Goal: Task Accomplishment & Management: Use online tool/utility

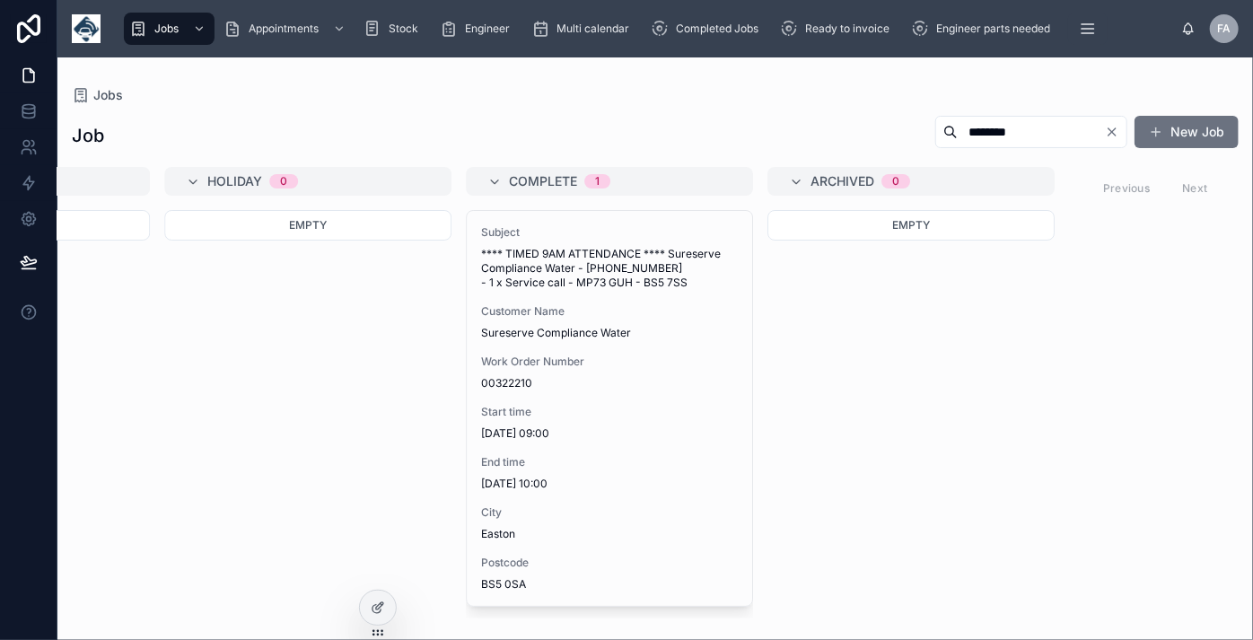
type input "********"
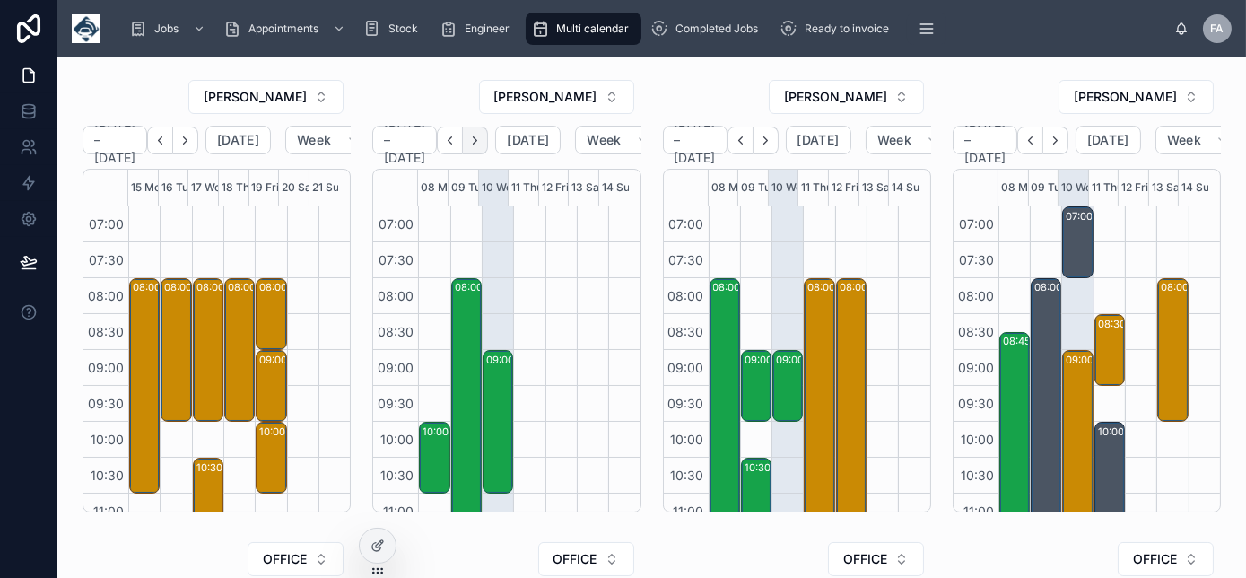
scroll to position [503, 0]
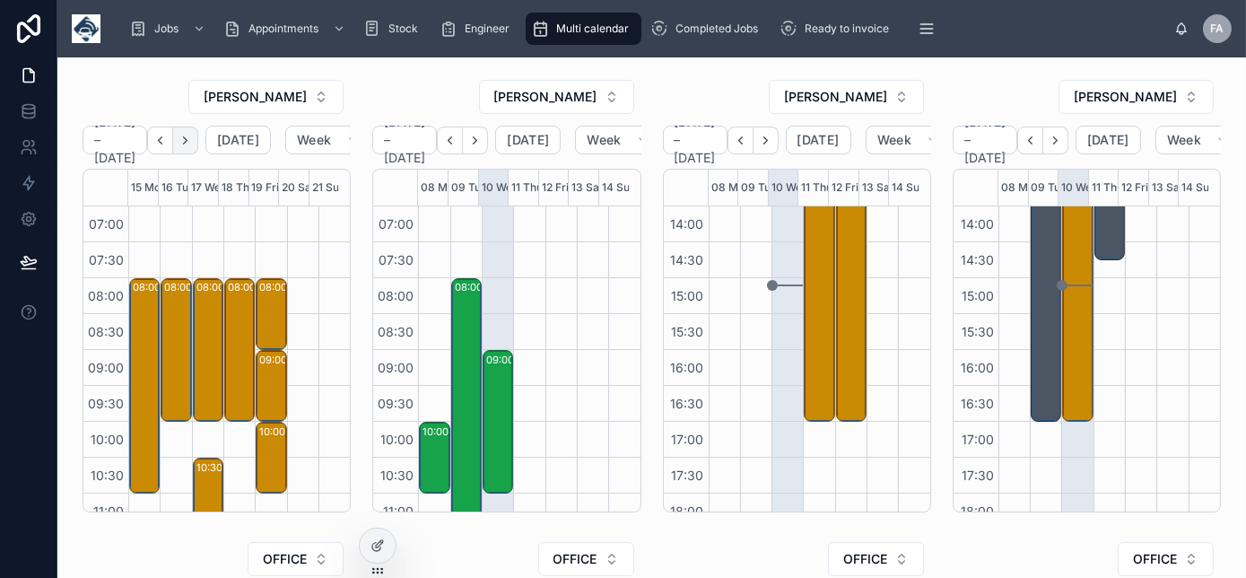
click at [188, 138] on icon "Next" at bounding box center [186, 139] width 4 height 7
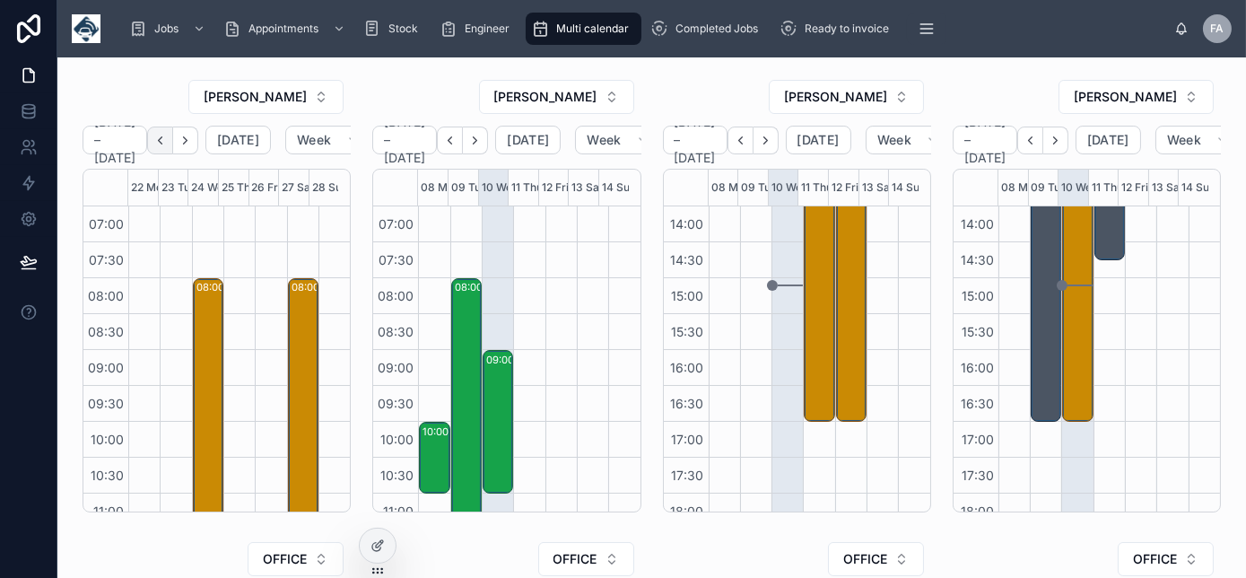
click at [167, 139] on icon "Back" at bounding box center [159, 140] width 13 height 13
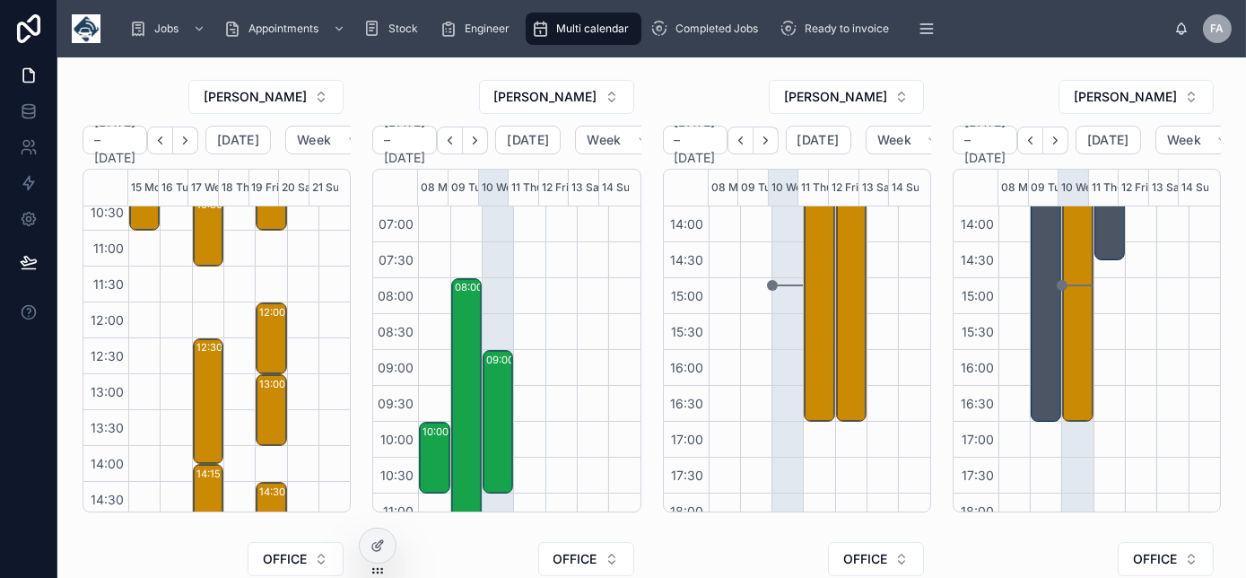
scroll to position [162, 0]
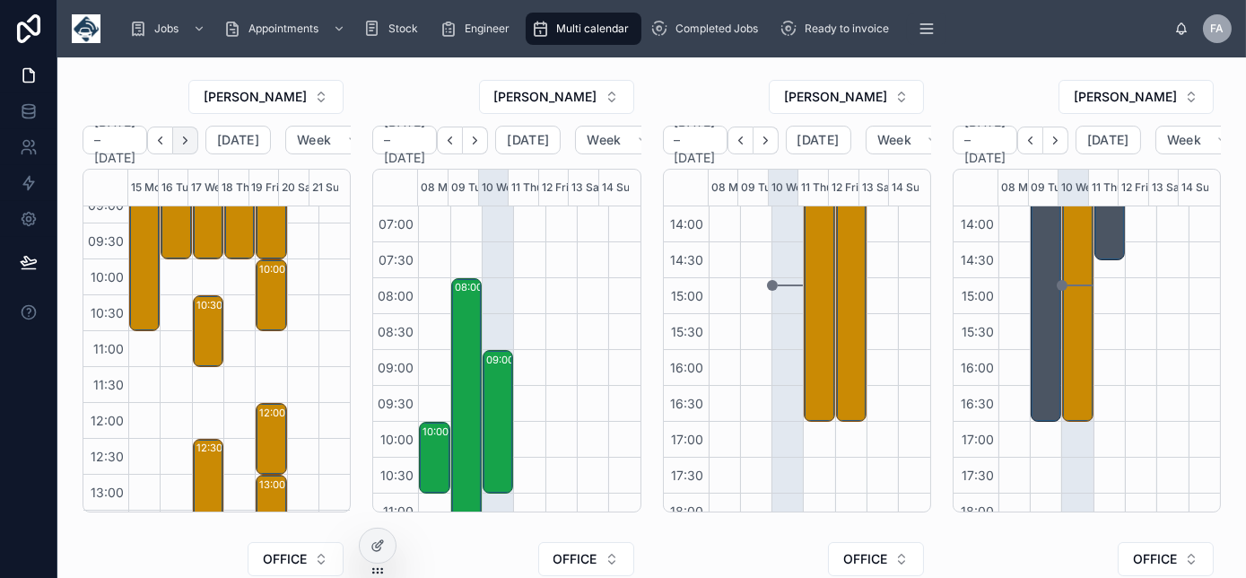
click at [192, 143] on icon "Next" at bounding box center [185, 140] width 13 height 13
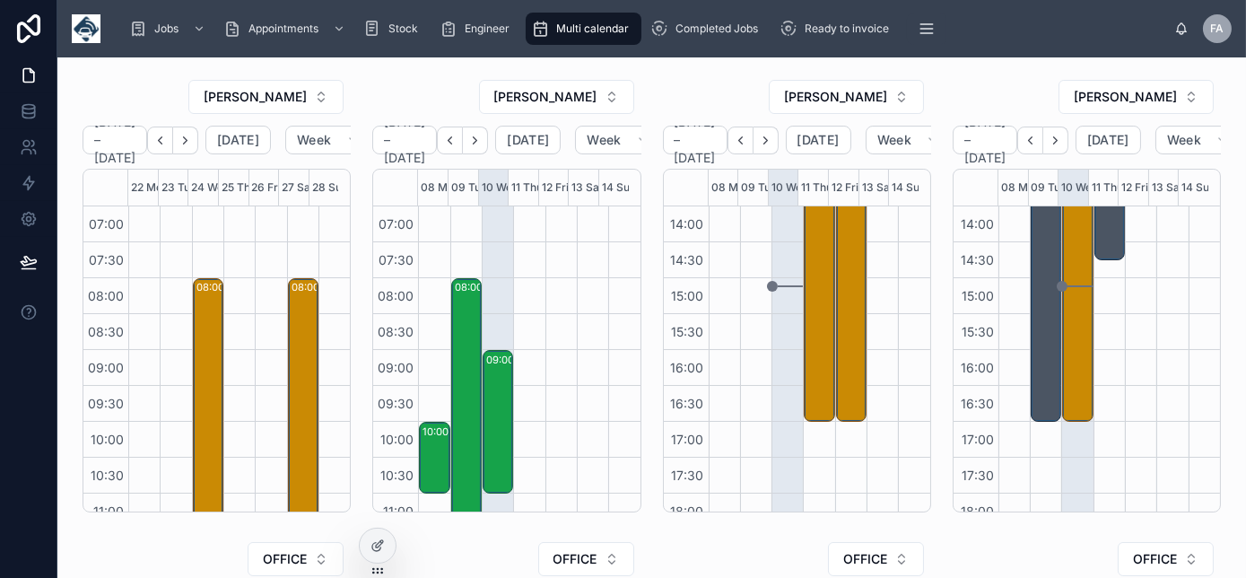
drag, startPoint x: 144, startPoint y: 287, endPoint x: 170, endPoint y: 304, distance: 31.1
click at [171, 304] on div "07:00 07:30 08:00 08:30 09:00 09:30 10:00 10:30 11:00 11:30 12:00 12:30 13:00 1…" at bounding box center [216, 358] width 267 height 306
drag, startPoint x: 223, startPoint y: 382, endPoint x: 703, endPoint y: 102, distance: 555.8
click at [703, 102] on div "[PERSON_NAME]" at bounding box center [797, 97] width 268 height 36
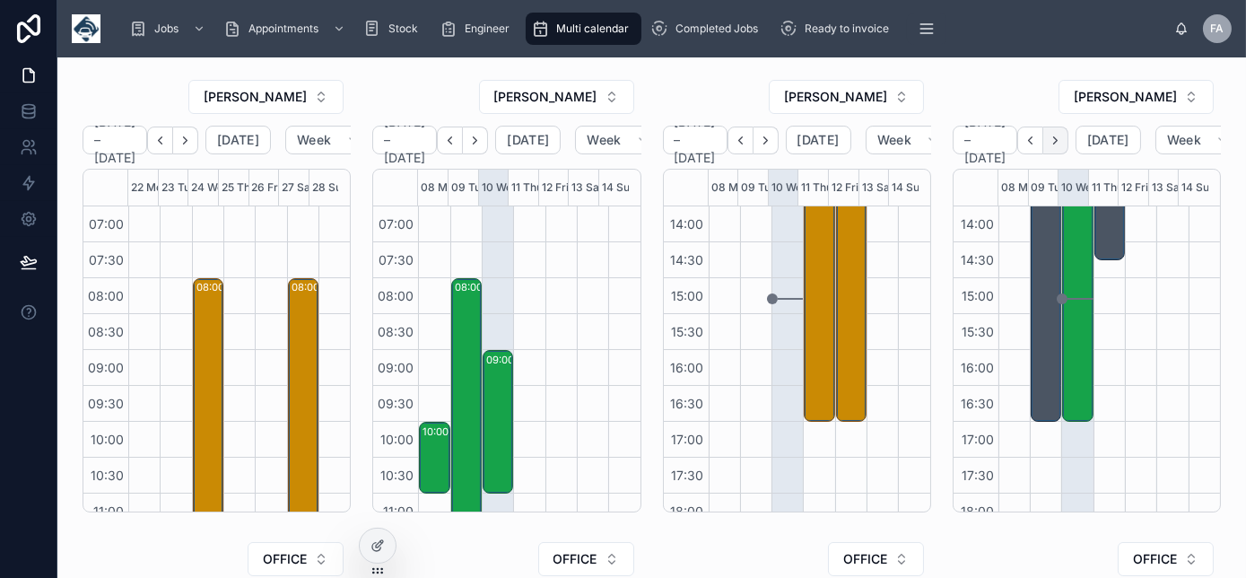
click at [1062, 141] on icon "Next" at bounding box center [1055, 140] width 13 height 13
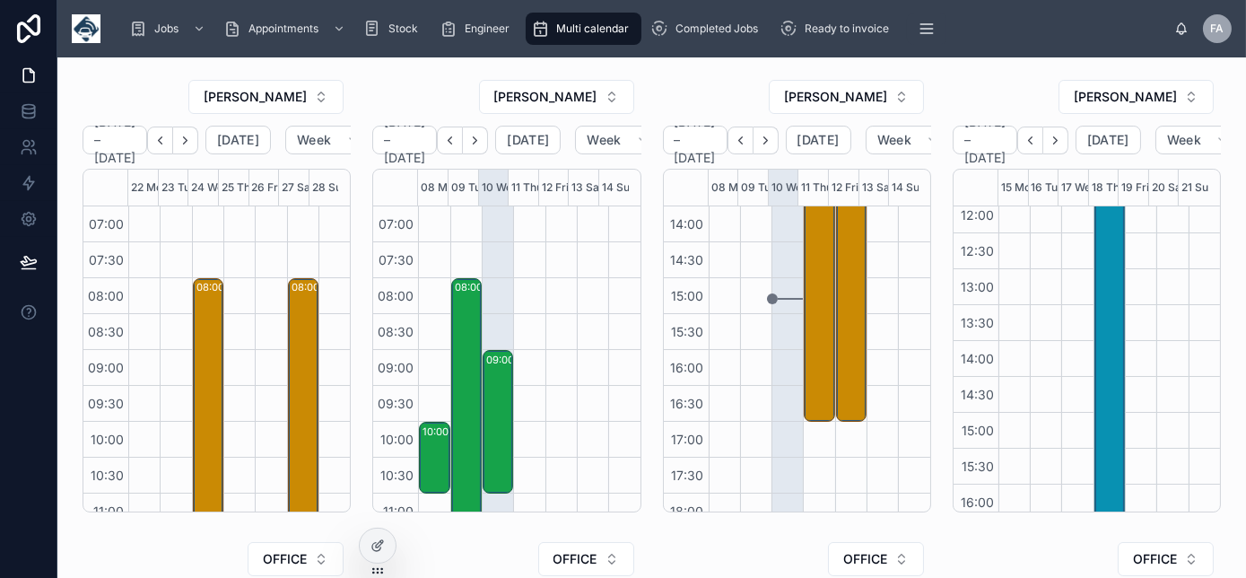
scroll to position [94, 0]
click at [1062, 141] on icon "Next" at bounding box center [1055, 140] width 13 height 13
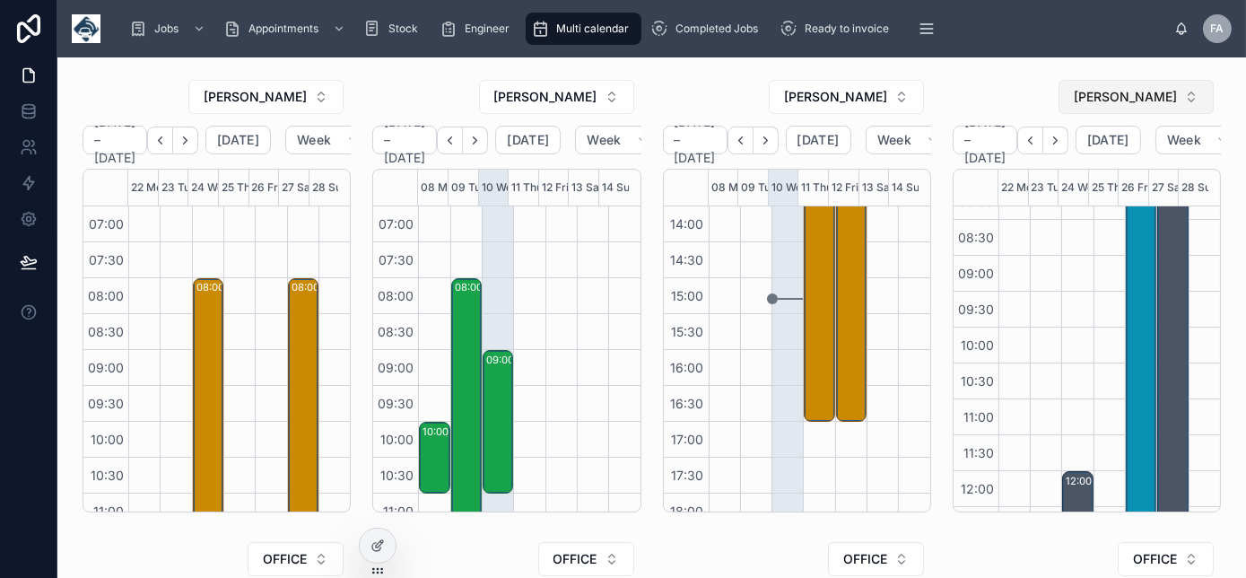
click at [1109, 96] on span "[PERSON_NAME]" at bounding box center [1125, 97] width 103 height 18
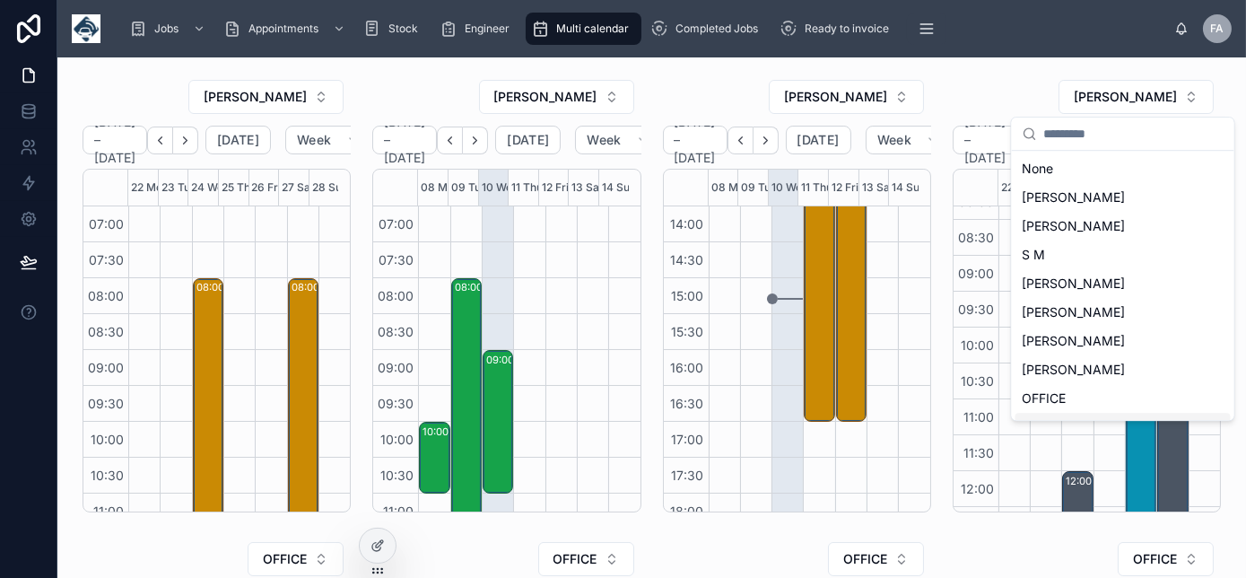
click at [1068, 442] on div "12:00 – 15:00 Molson Coors upgrades HG1 2SR" at bounding box center [1077, 542] width 31 height 861
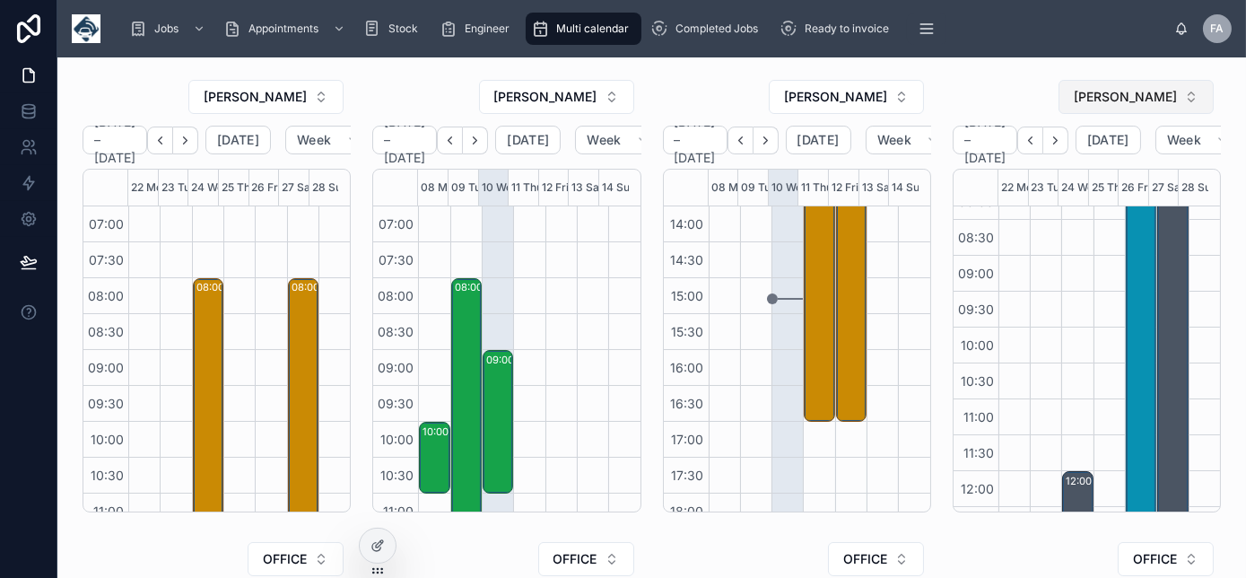
click at [1127, 85] on button "[PERSON_NAME]" at bounding box center [1136, 97] width 155 height 34
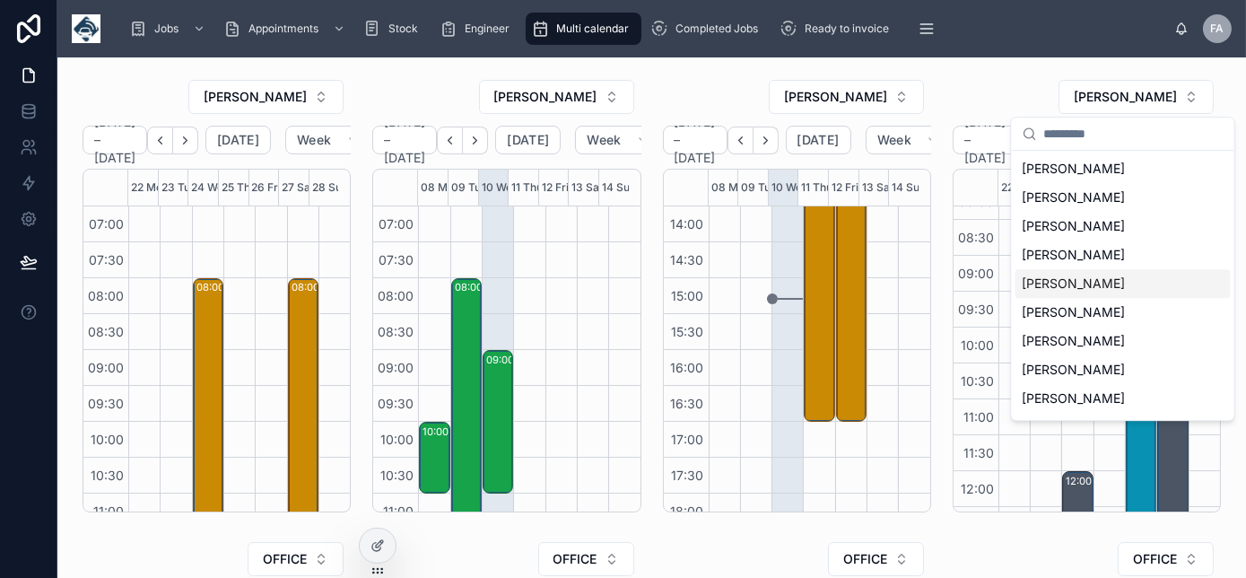
scroll to position [407, 0]
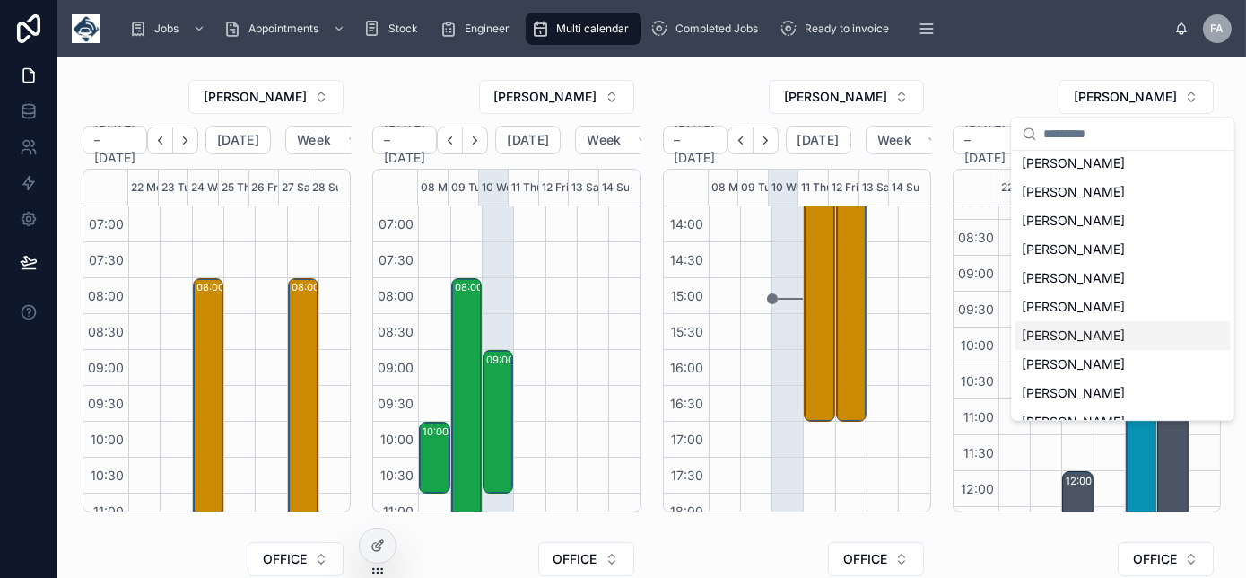
click at [1115, 327] on span "[PERSON_NAME]" at bounding box center [1074, 336] width 103 height 18
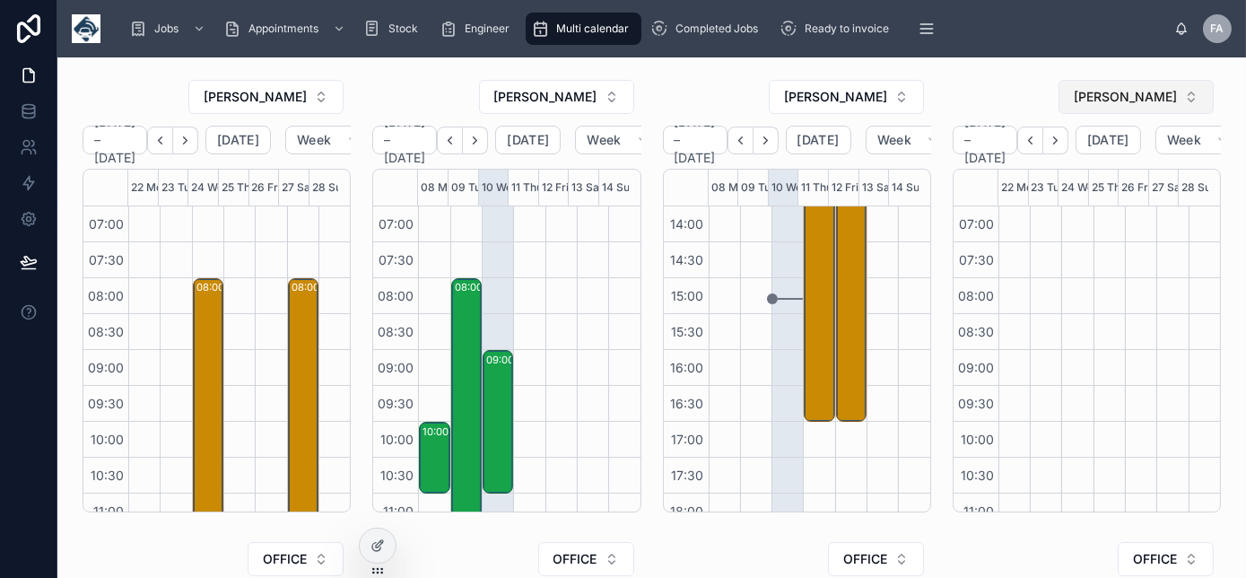
click at [1123, 108] on button "[PERSON_NAME]" at bounding box center [1136, 97] width 155 height 34
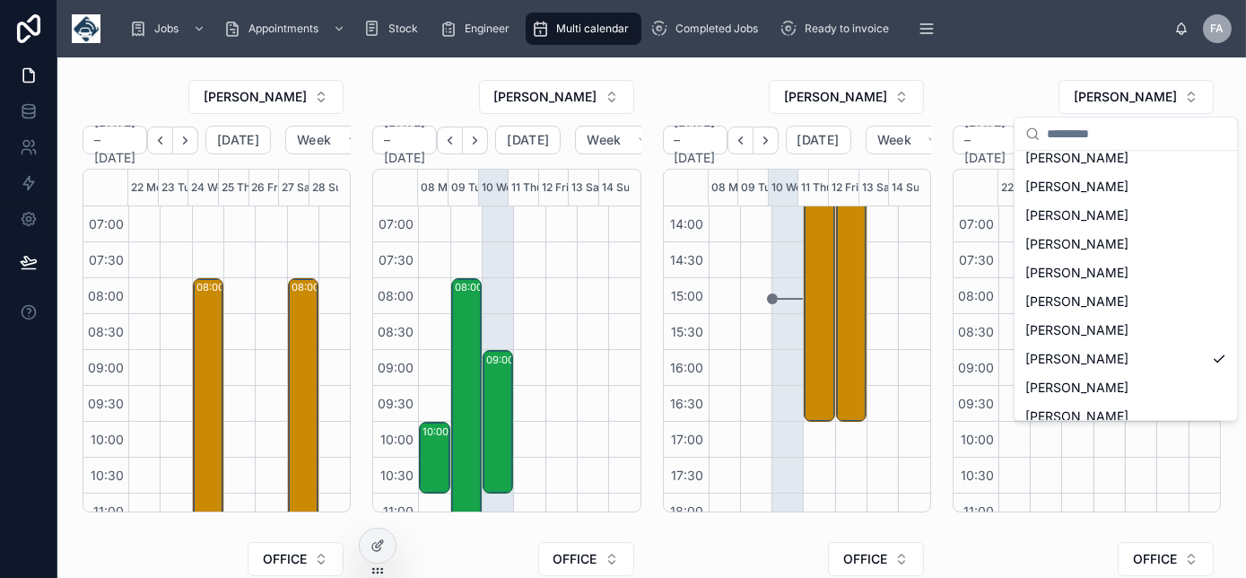
scroll to position [407, 0]
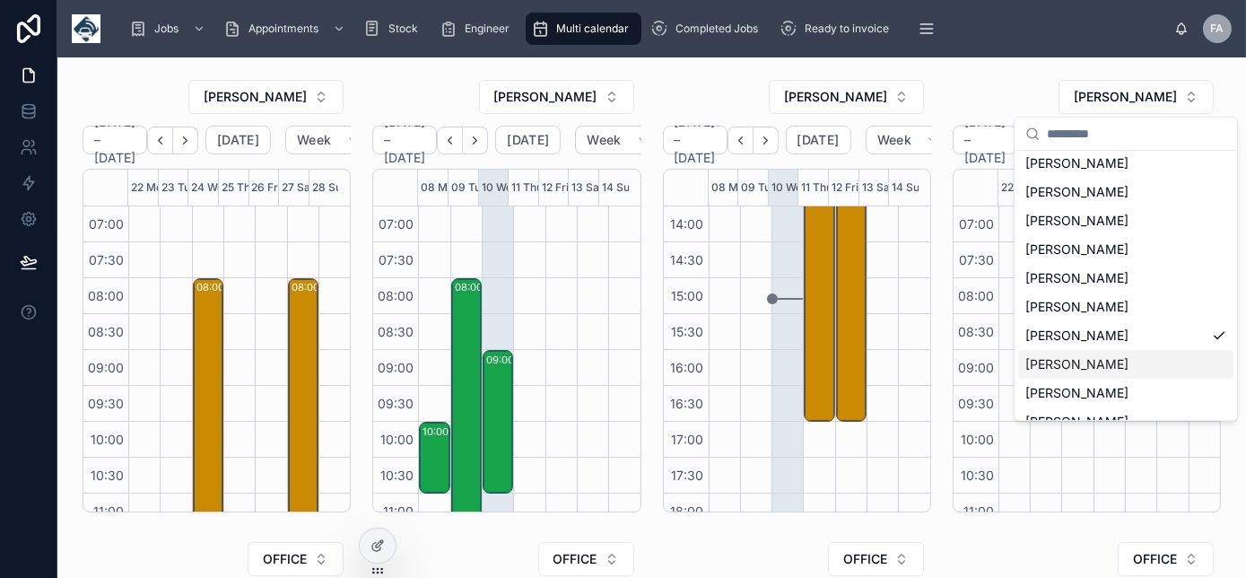
click at [1102, 363] on span "[PERSON_NAME]" at bounding box center [1077, 364] width 103 height 18
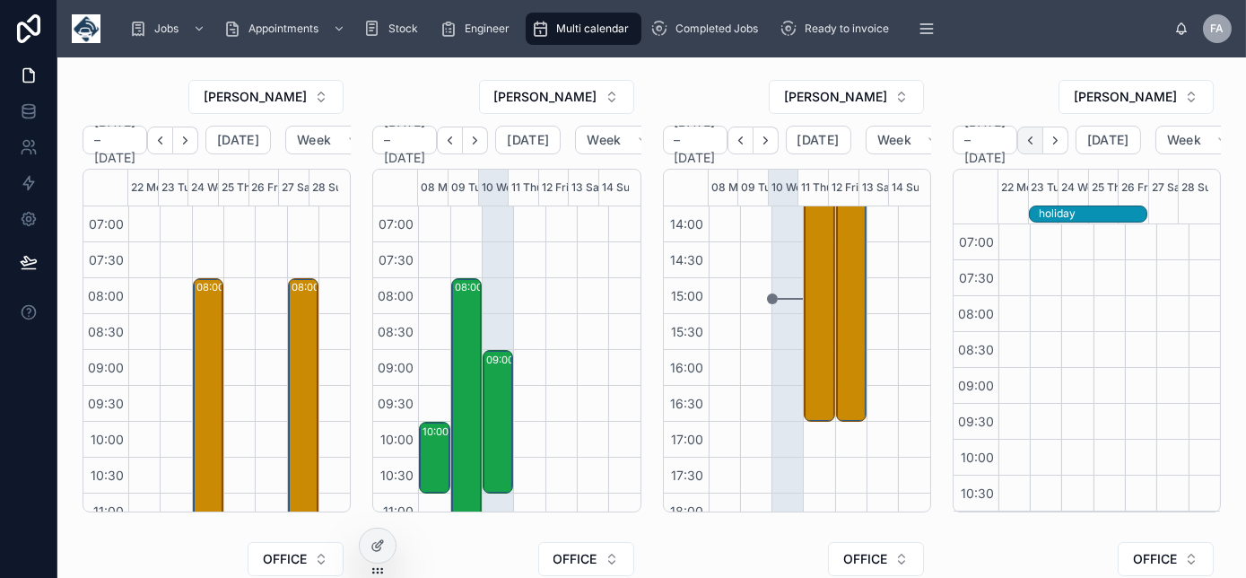
click at [1037, 144] on icon "Back" at bounding box center [1030, 140] width 13 height 13
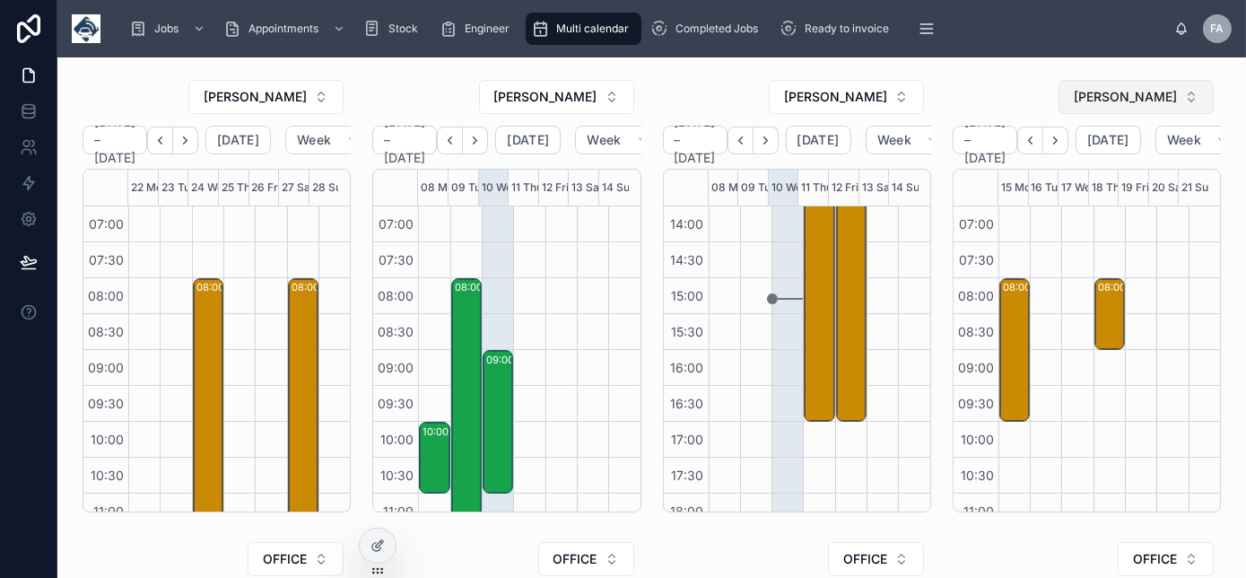
click at [1078, 100] on span "[PERSON_NAME]" at bounding box center [1125, 97] width 103 height 18
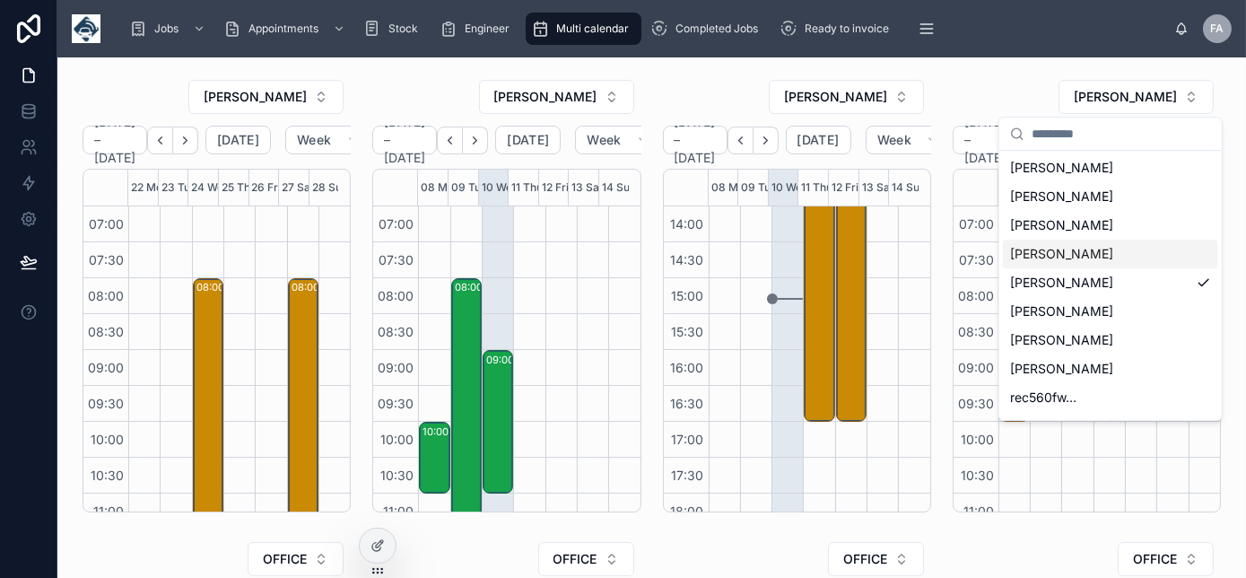
scroll to position [512, 0]
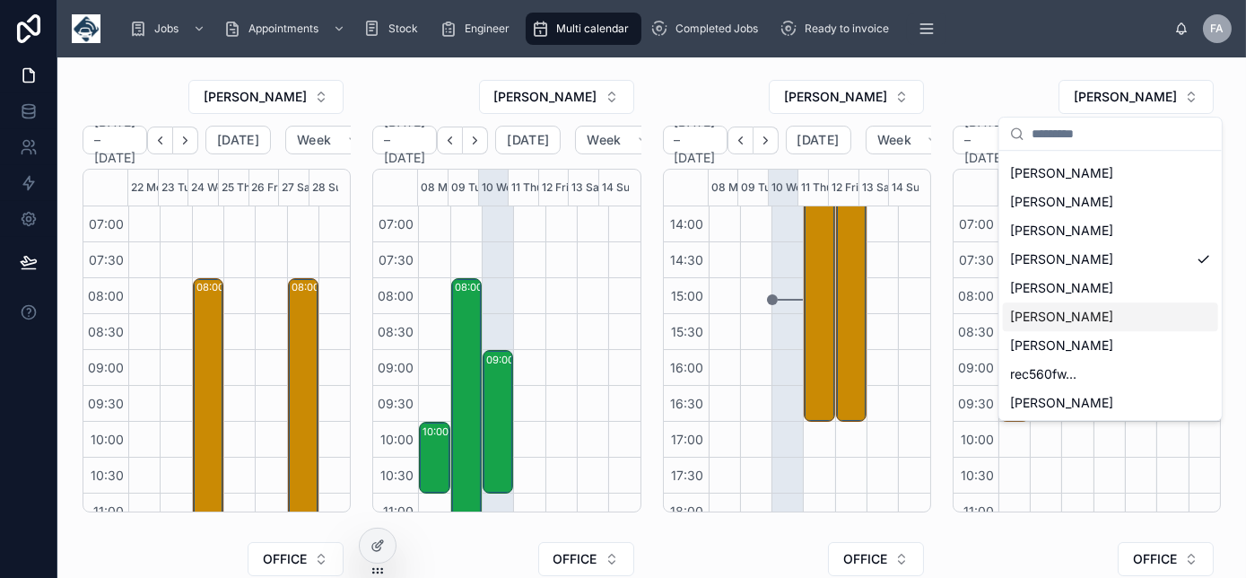
click at [1094, 323] on span "[PERSON_NAME]" at bounding box center [1061, 317] width 103 height 18
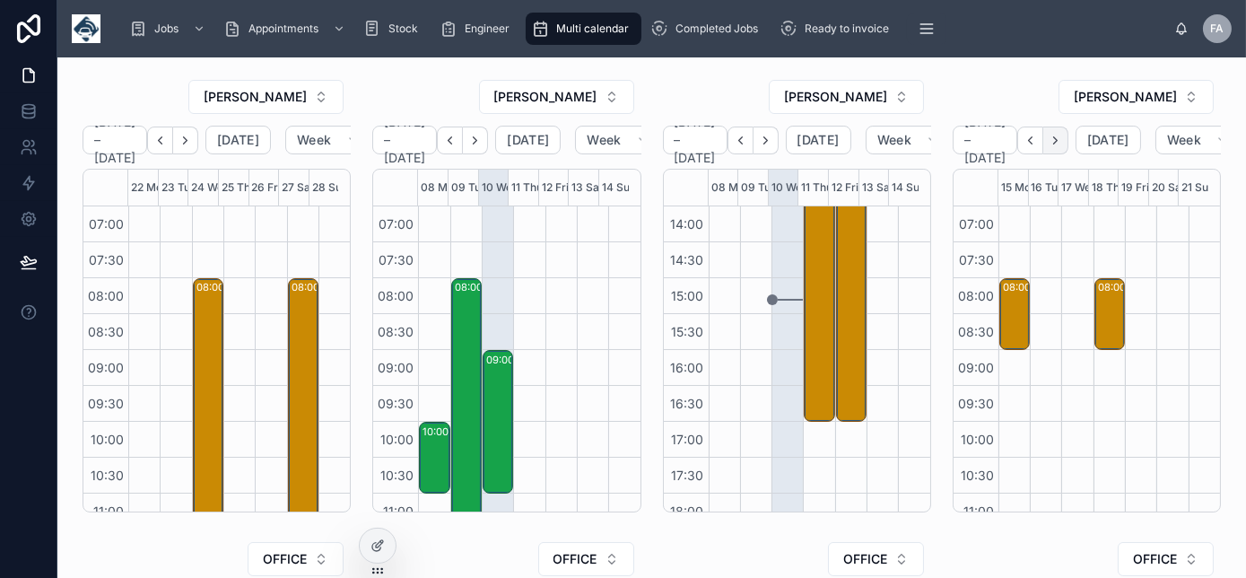
click at [1062, 141] on icon "Next" at bounding box center [1055, 140] width 13 height 13
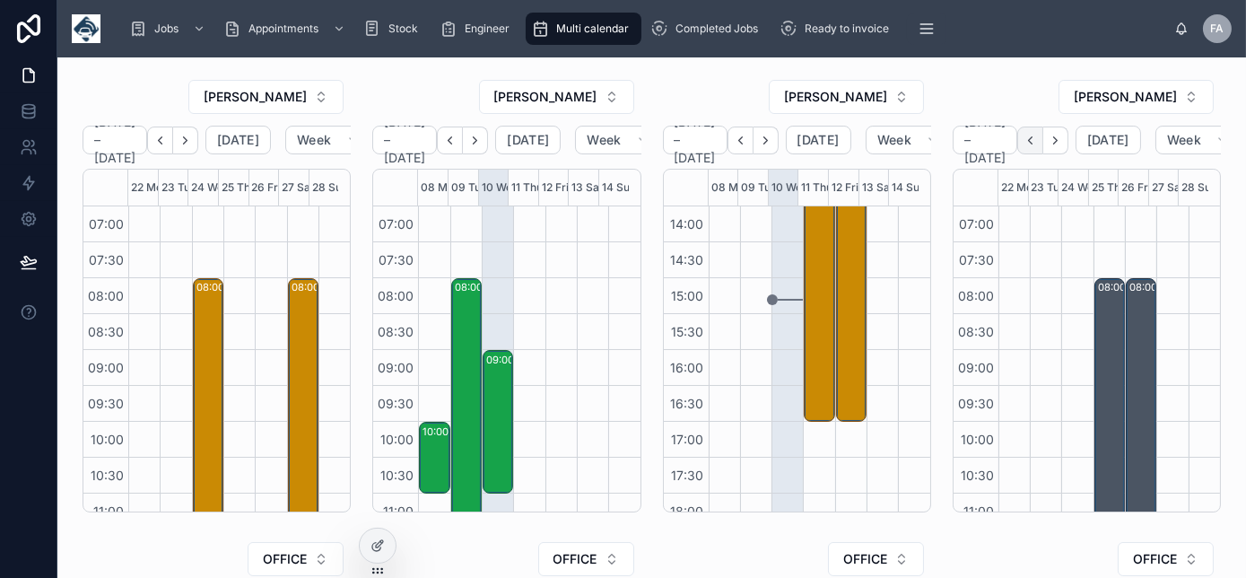
click at [1037, 139] on icon "Back" at bounding box center [1030, 140] width 13 height 13
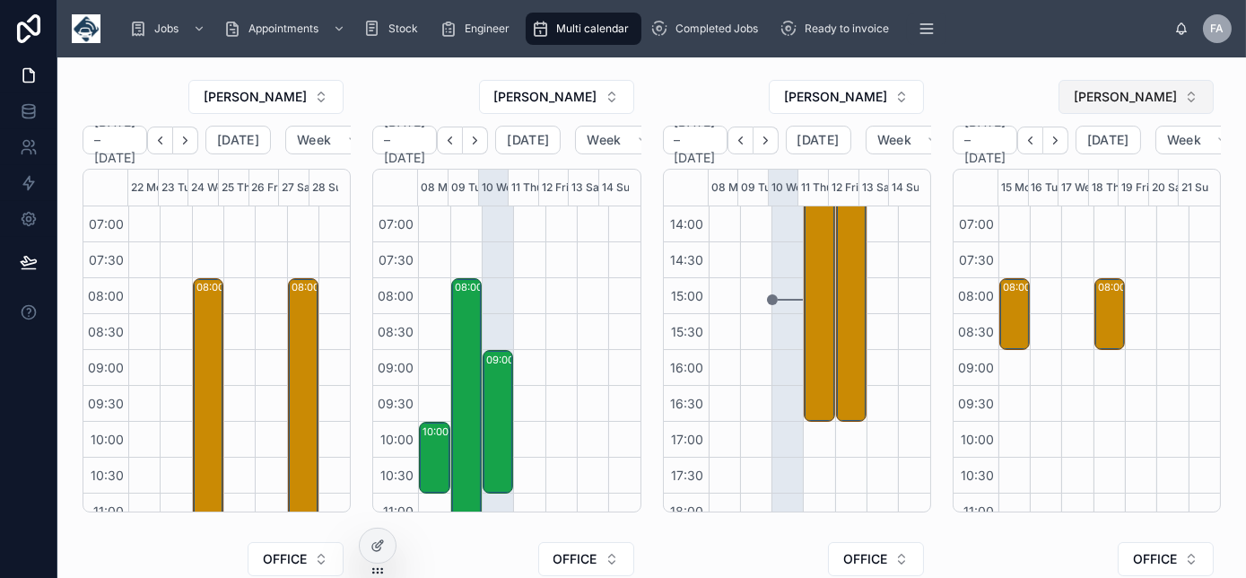
click at [1137, 98] on span "[PERSON_NAME]" at bounding box center [1125, 97] width 103 height 18
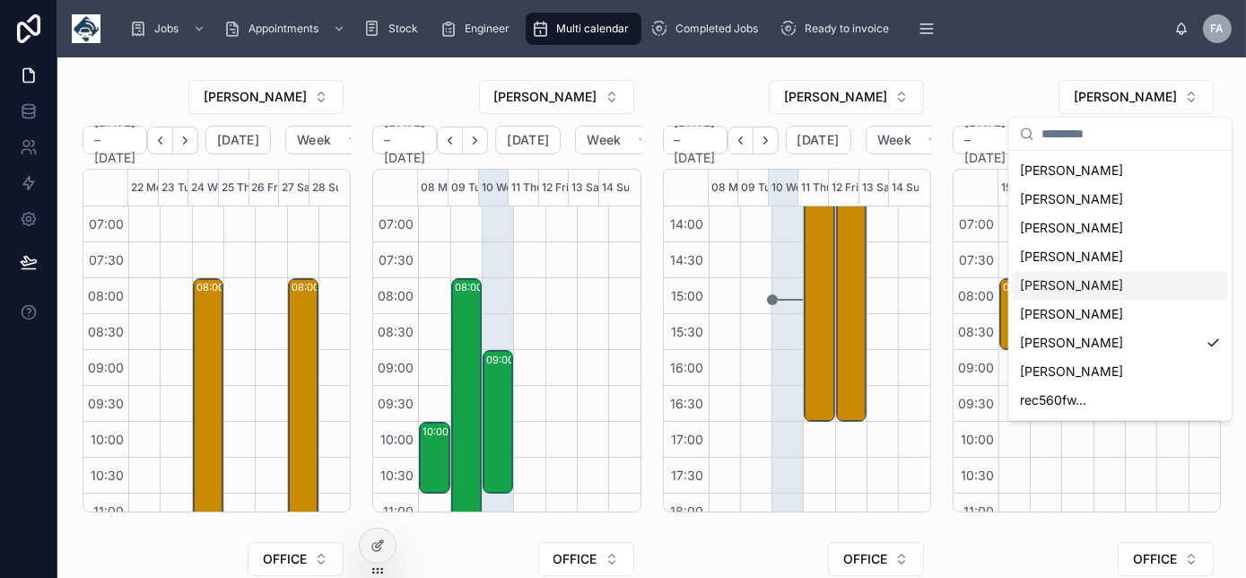
scroll to position [489, 0]
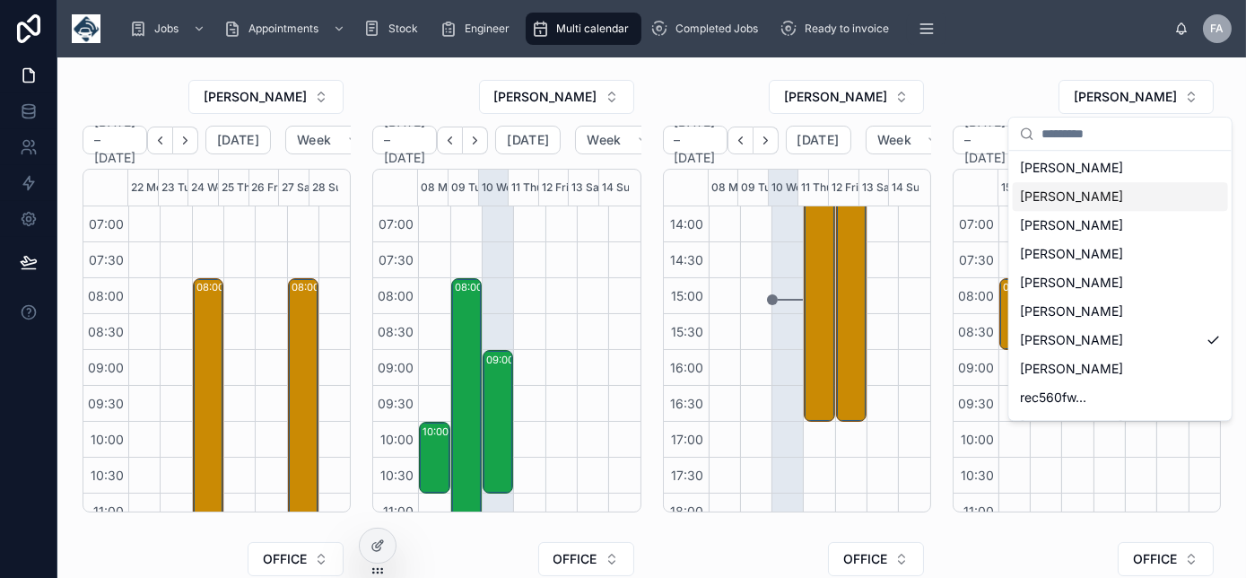
click at [1070, 196] on span "[PERSON_NAME]" at bounding box center [1071, 197] width 103 height 18
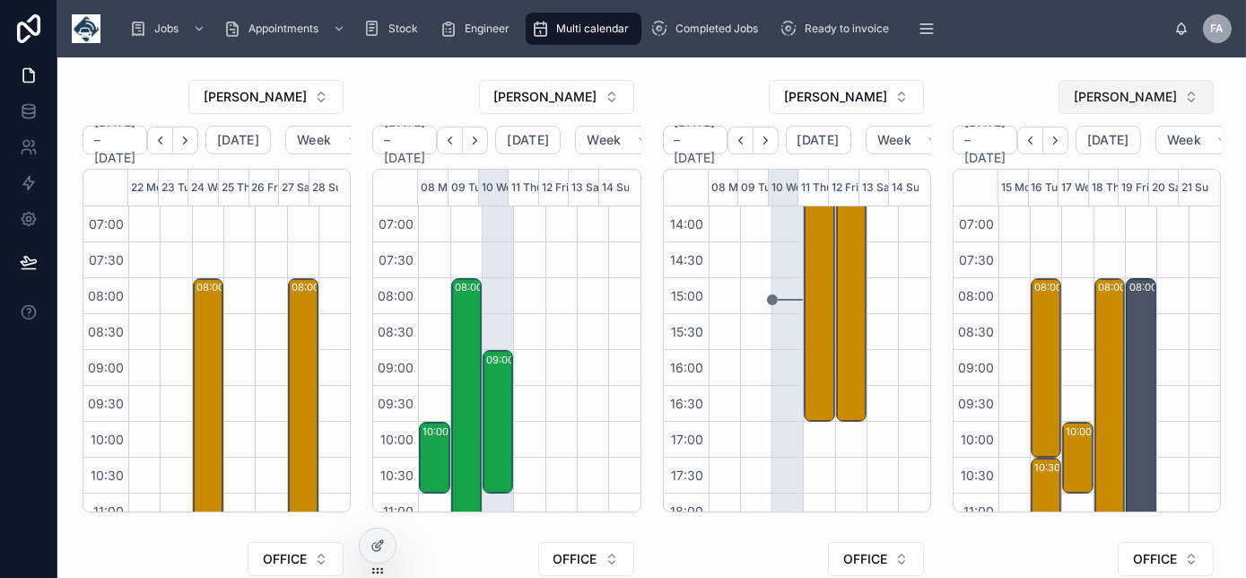
click at [1174, 96] on button "[PERSON_NAME]" at bounding box center [1136, 97] width 155 height 34
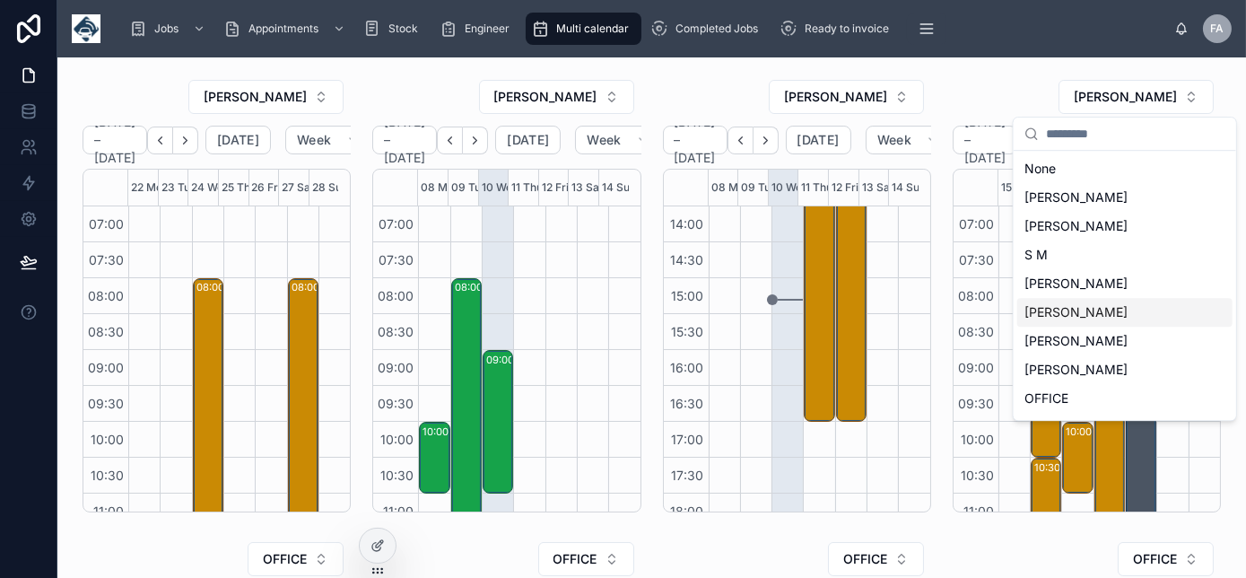
click at [975, 382] on div "09:00" at bounding box center [976, 368] width 45 height 36
